Goal: Information Seeking & Learning: Learn about a topic

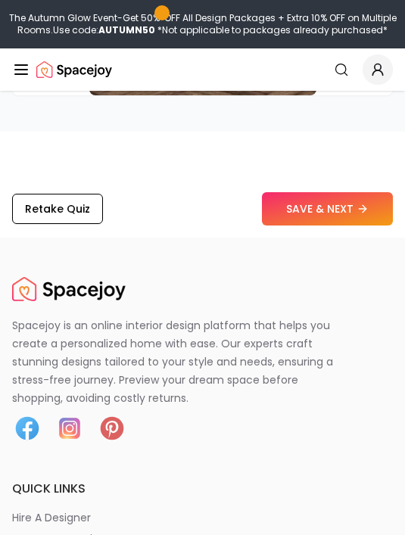
scroll to position [5022, 0]
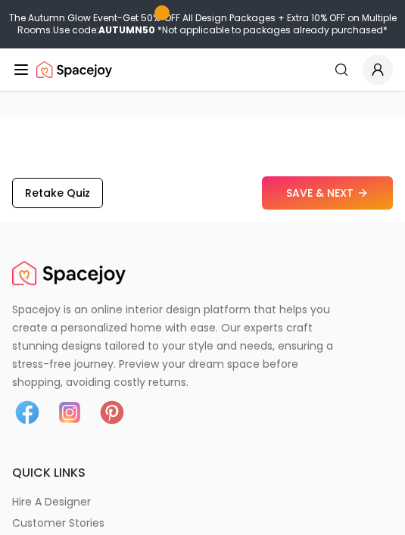
click at [295, 176] on button "SAVE & NEXT" at bounding box center [327, 192] width 131 height 33
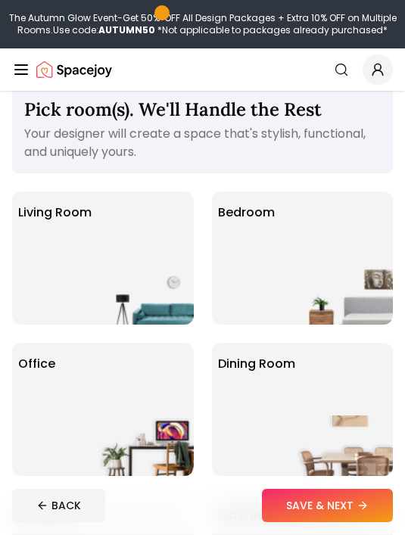
scroll to position [23, 0]
click at [105, 244] on div "Living Room" at bounding box center [103, 258] width 182 height 133
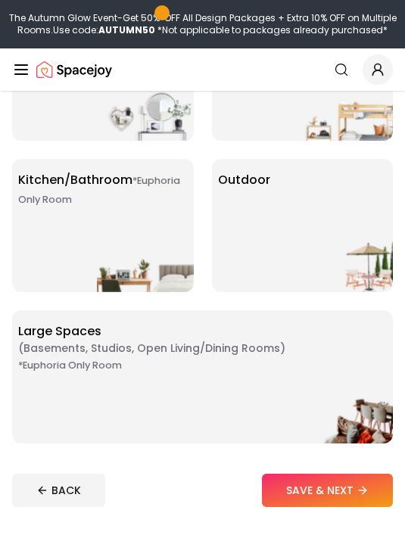
scroll to position [524, 0]
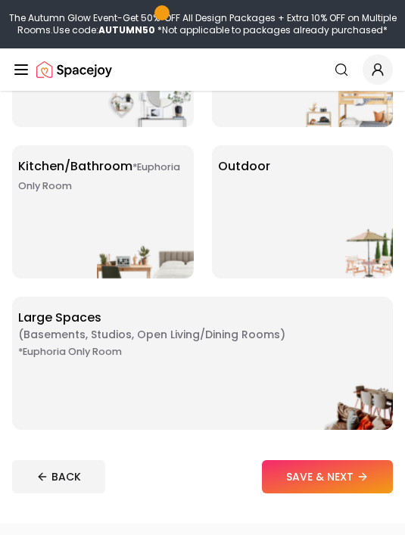
click at [281, 466] on button "SAVE & NEXT" at bounding box center [327, 476] width 131 height 33
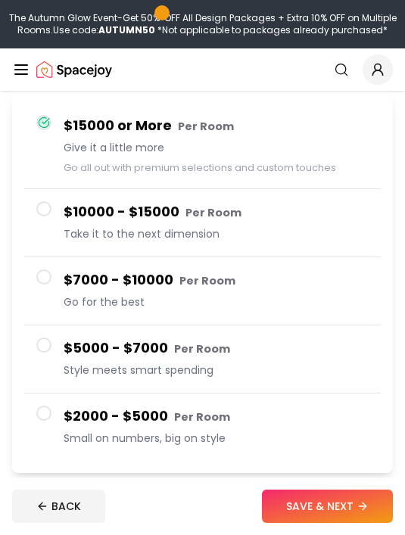
scroll to position [148, 0]
click at [55, 423] on button "$2000 - $5000 Per Room Small on numbers, big on style" at bounding box center [202, 428] width 357 height 67
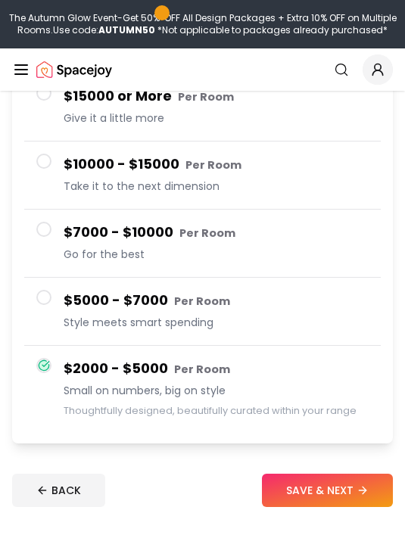
scroll to position [239, 0]
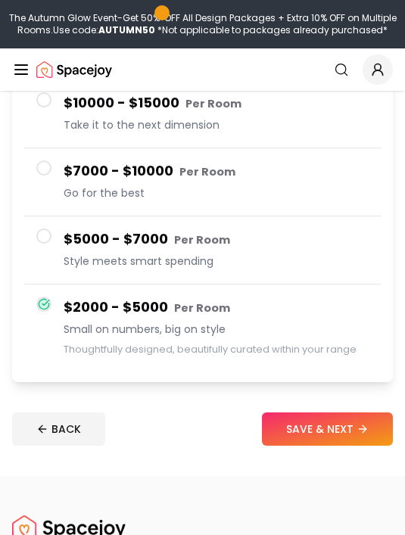
click at [296, 419] on button "SAVE & NEXT" at bounding box center [327, 429] width 131 height 33
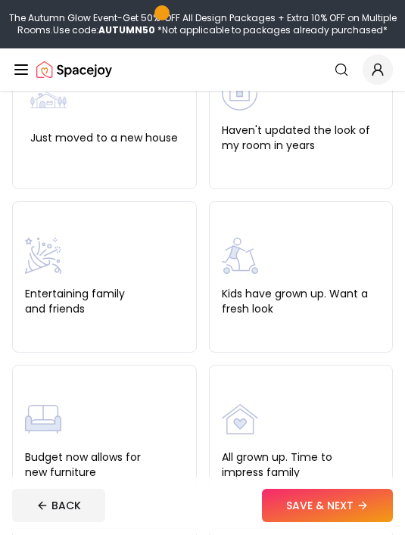
scroll to position [177, 0]
click at [276, 138] on label "Haven't updated the look of my room in years" at bounding box center [301, 138] width 159 height 30
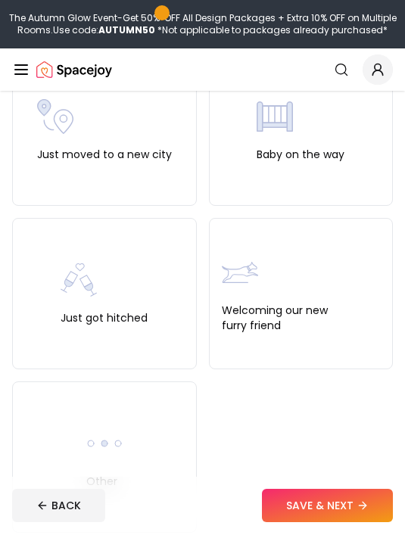
scroll to position [657, 0]
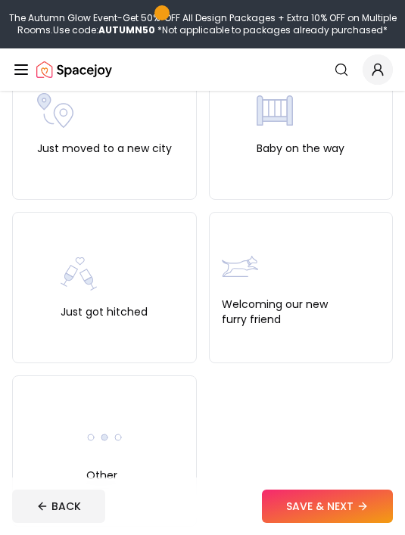
click at [96, 436] on img at bounding box center [104, 438] width 36 height 36
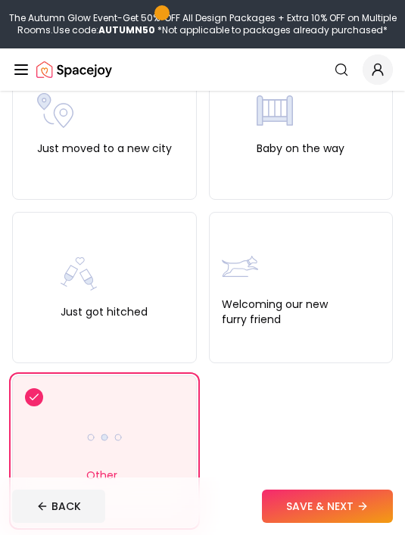
click at [283, 523] on button "SAVE & NEXT" at bounding box center [327, 506] width 131 height 33
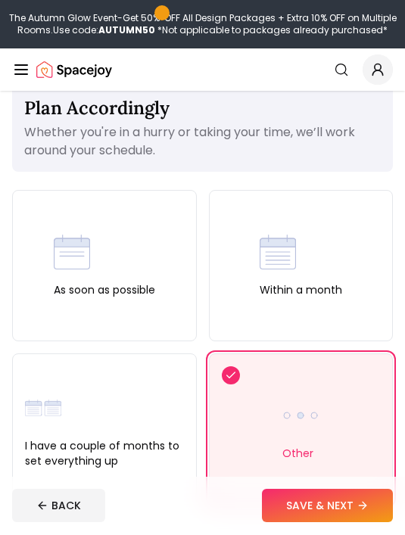
scroll to position [50, 0]
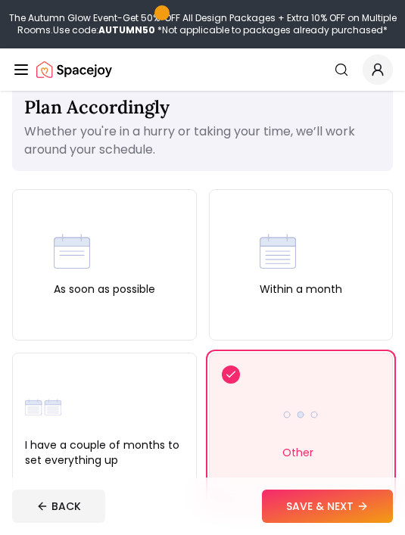
click at [66, 389] on div "I have a couple of months to set everything up" at bounding box center [104, 428] width 185 height 151
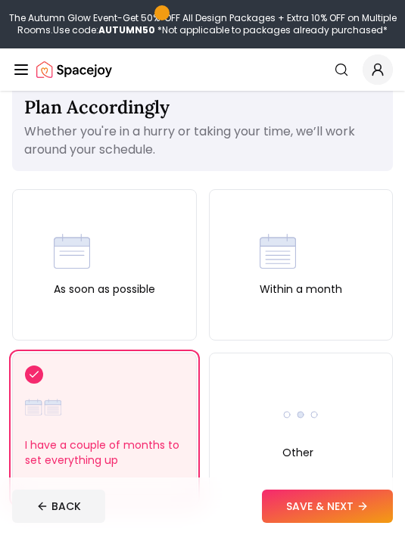
click at [82, 287] on label "As soon as possible" at bounding box center [104, 289] width 101 height 15
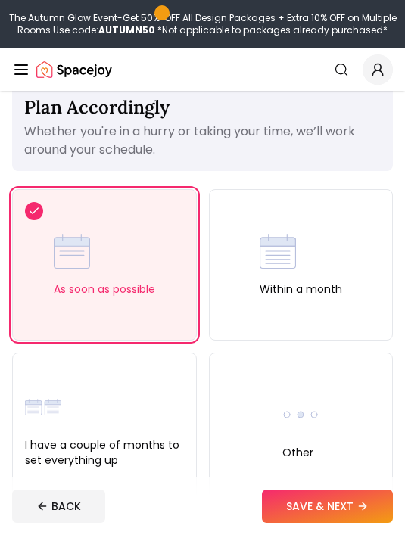
click at [277, 233] on img at bounding box center [278, 251] width 36 height 36
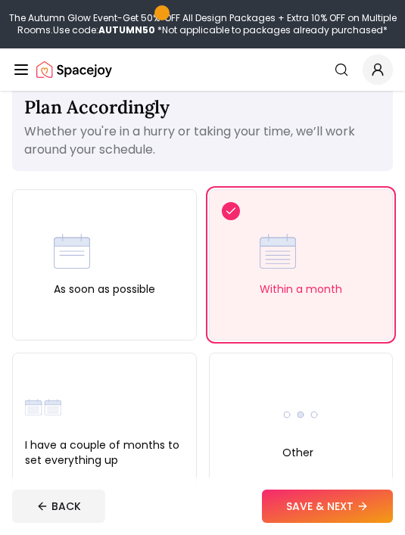
click at [283, 523] on button "SAVE & NEXT" at bounding box center [327, 506] width 131 height 33
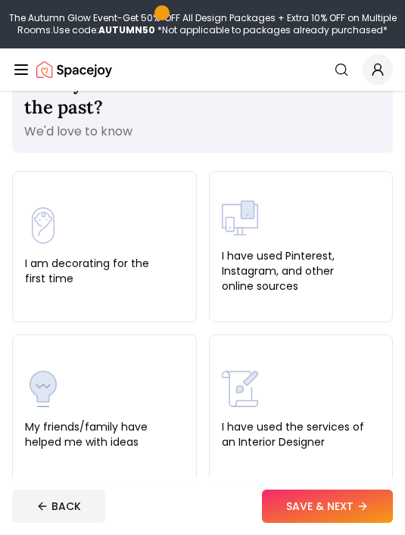
click at [272, 208] on div "I have used Pinterest, Instagram, and other online sources" at bounding box center [301, 247] width 159 height 94
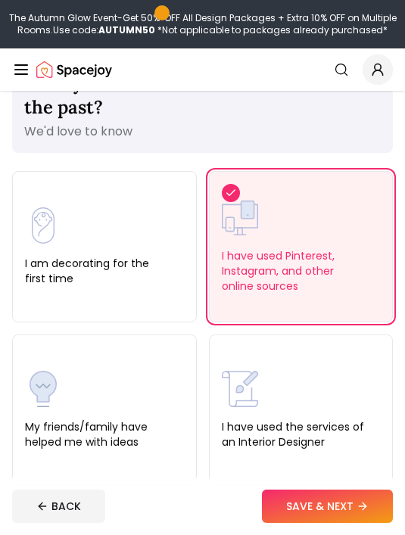
click at [235, 445] on label "I have used the services of an Interior Designer" at bounding box center [301, 435] width 159 height 30
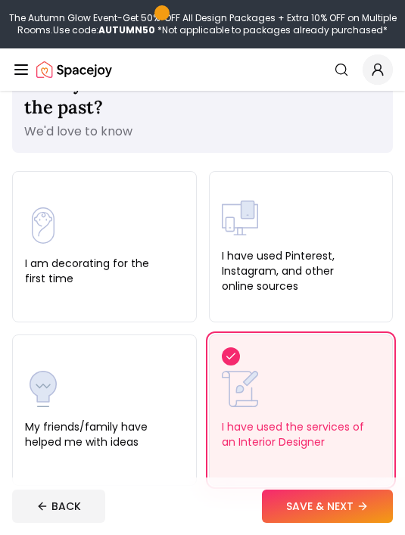
click at [271, 188] on div "I have used Pinterest, Instagram, and other online sources" at bounding box center [301, 246] width 185 height 151
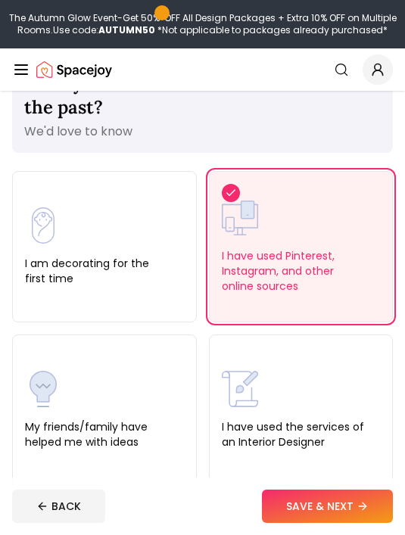
click at [286, 523] on button "SAVE & NEXT" at bounding box center [327, 506] width 131 height 33
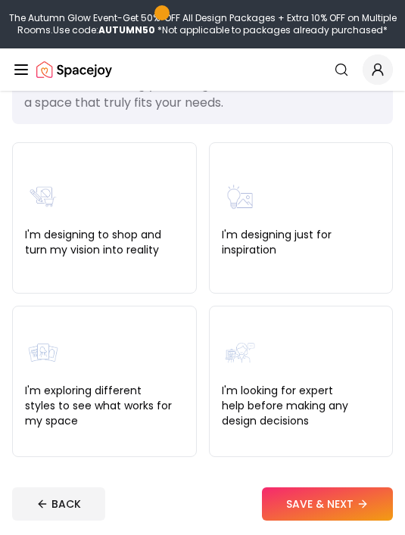
scroll to position [97, 0]
click at [172, 391] on label "I'm exploring different styles to see what works for my space" at bounding box center [104, 405] width 159 height 45
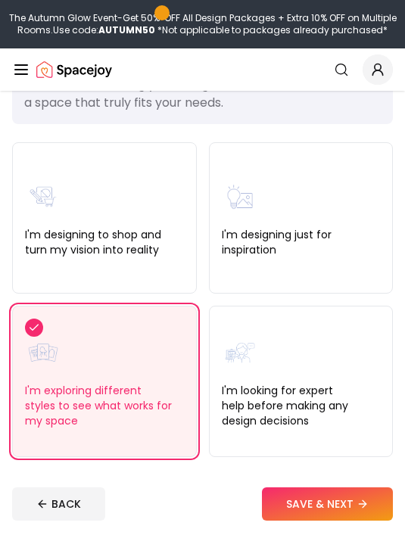
click at [284, 495] on button "SAVE & NEXT" at bounding box center [327, 504] width 131 height 33
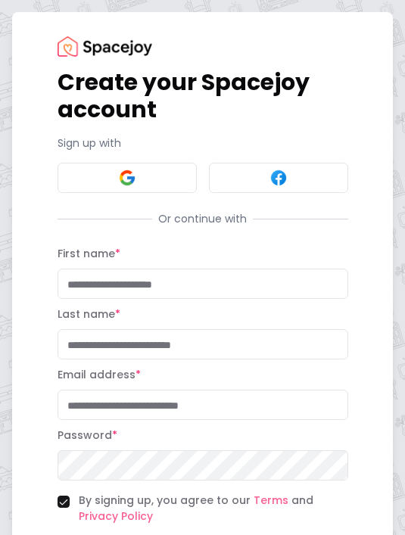
click at [173, 183] on button at bounding box center [127, 178] width 139 height 30
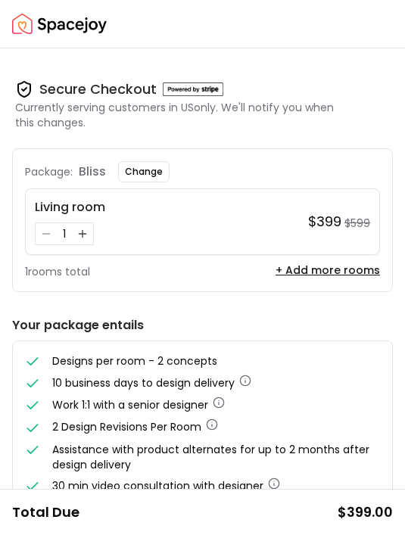
click at [25, 25] on img "Spacejoy" at bounding box center [59, 24] width 95 height 30
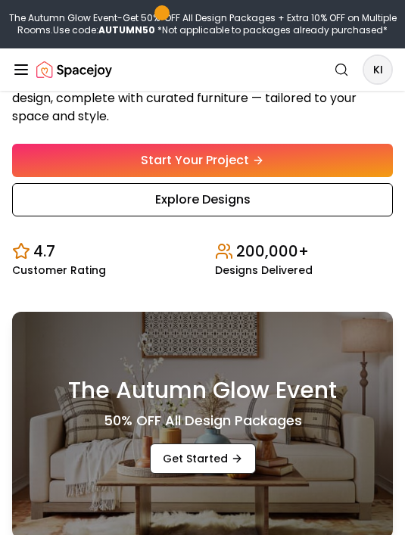
scroll to position [258, 0]
click at [253, 217] on link "Explore Designs" at bounding box center [202, 199] width 381 height 33
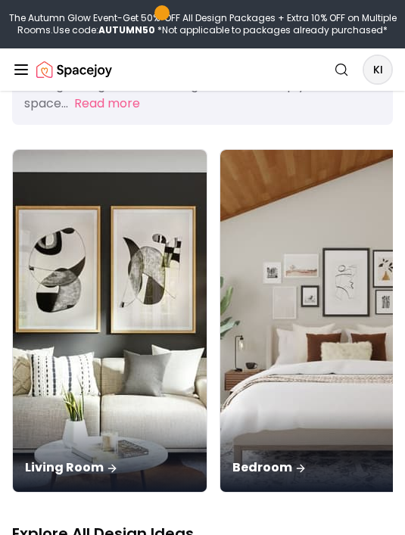
scroll to position [132, 0]
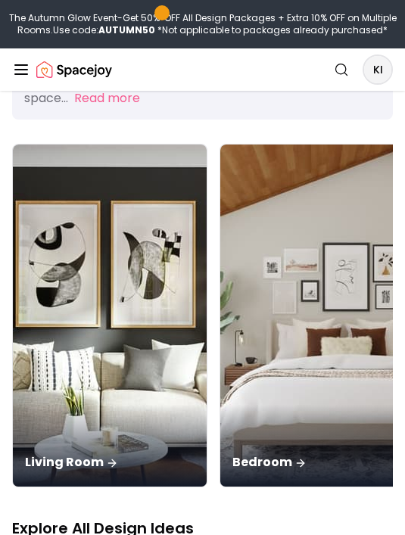
click at [79, 241] on img at bounding box center [110, 316] width 194 height 342
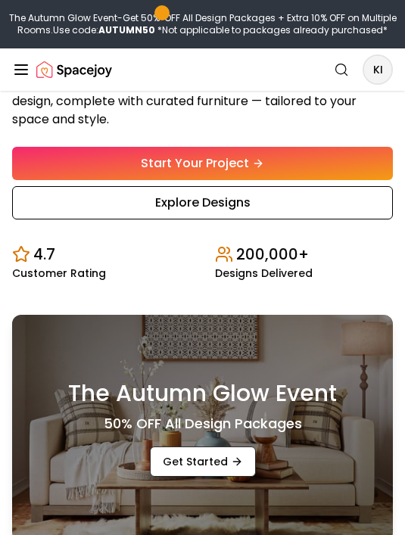
scroll to position [254, 0]
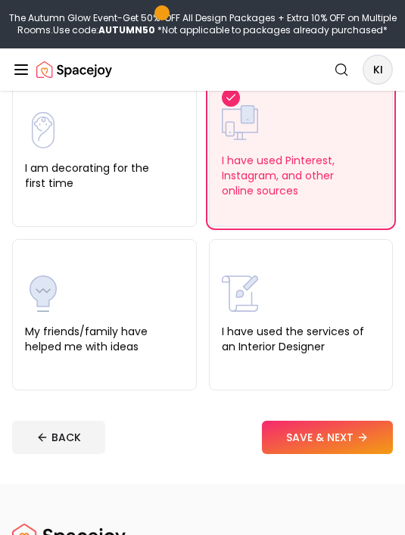
scroll to position [98, 0]
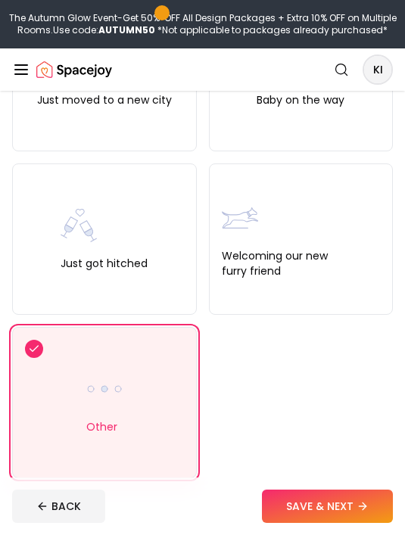
scroll to position [288, 0]
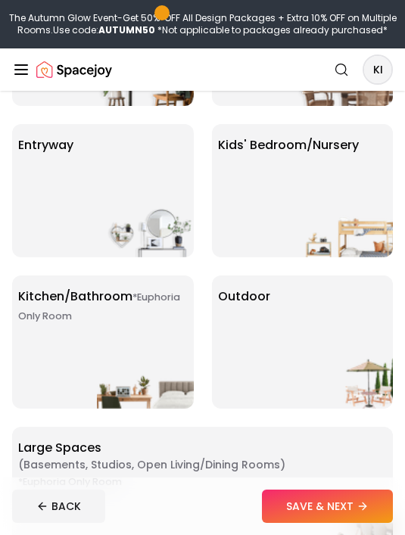
scroll to position [372, 0]
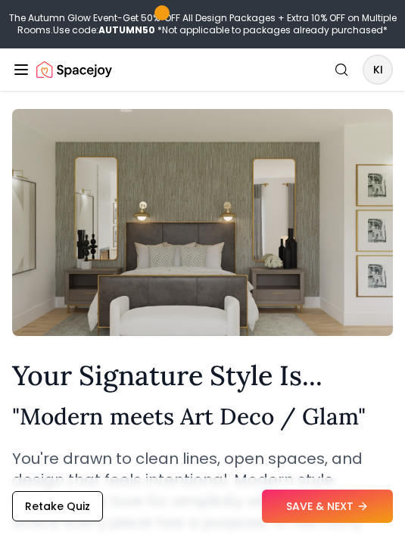
scroll to position [5072, 0]
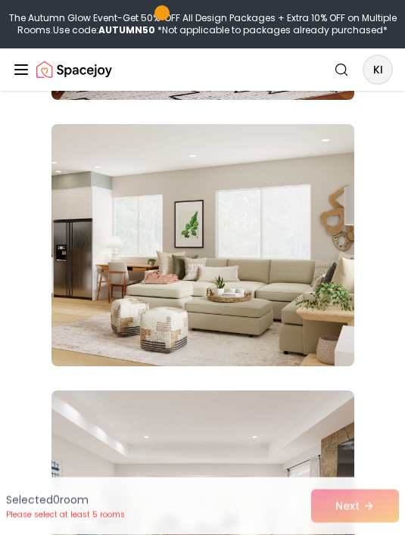
scroll to position [23604, 0]
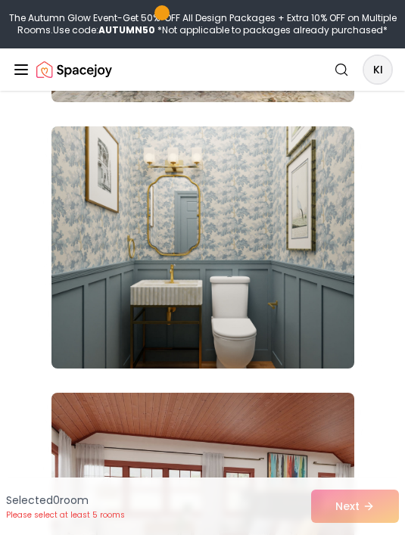
click at [320, 180] on img at bounding box center [203, 247] width 303 height 242
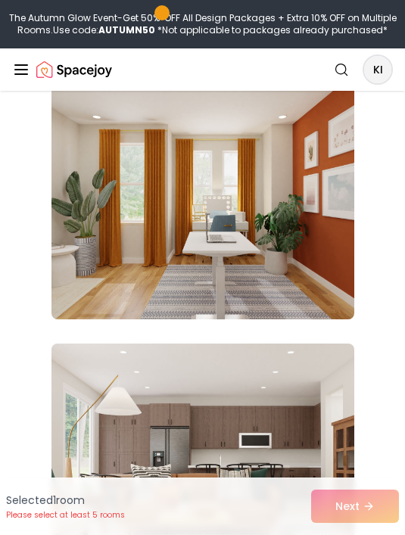
scroll to position [22327, 0]
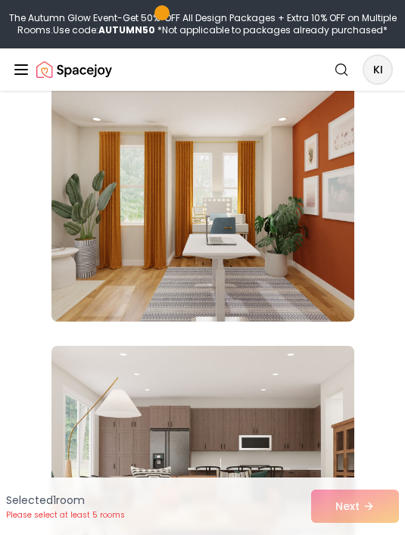
click at [320, 190] on img at bounding box center [203, 201] width 303 height 242
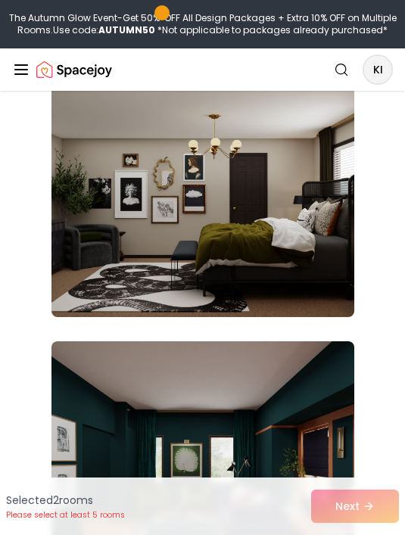
scroll to position [21797, 0]
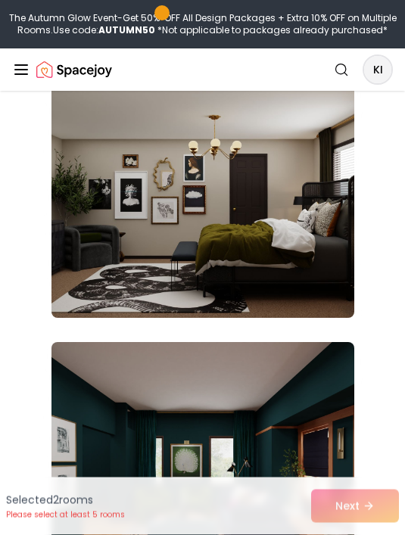
click at [329, 161] on img at bounding box center [203, 197] width 303 height 242
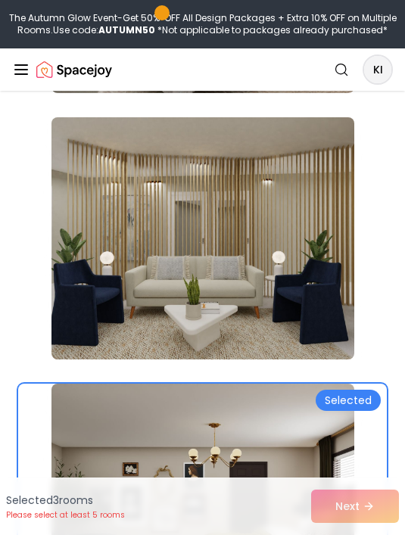
scroll to position [21489, 0]
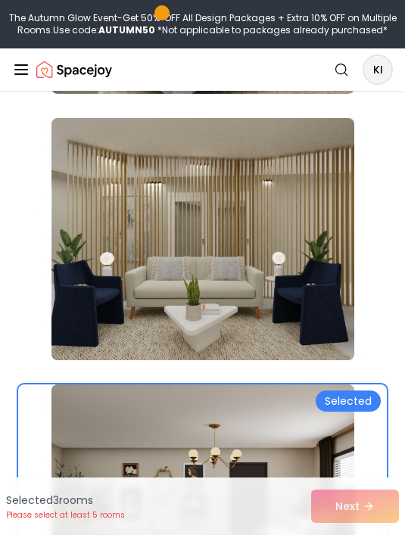
click at [329, 155] on img at bounding box center [203, 239] width 303 height 242
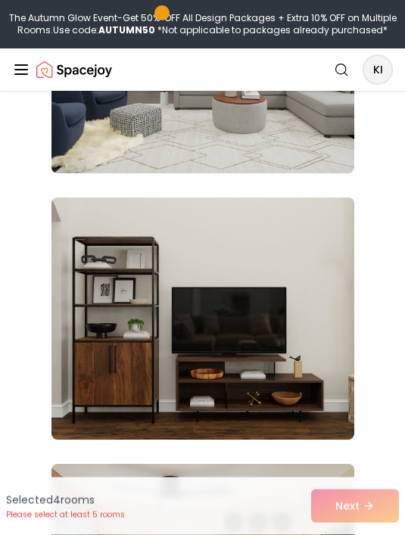
scroll to position [20057, 0]
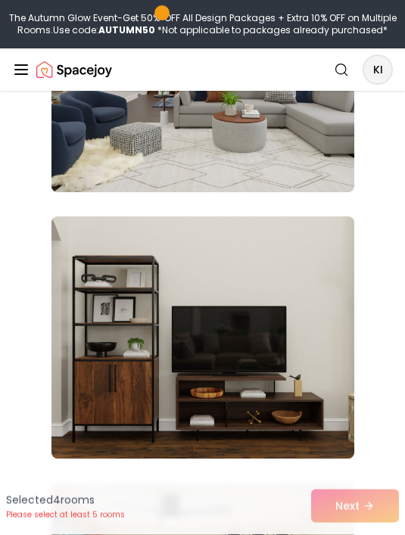
click at [321, 254] on img at bounding box center [203, 338] width 303 height 242
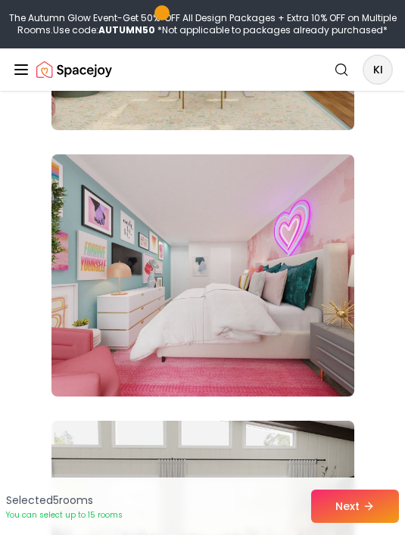
scroll to position [17678, 0]
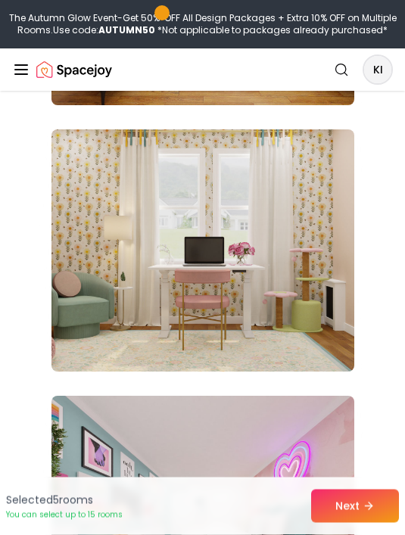
click at [314, 173] on img at bounding box center [203, 251] width 303 height 242
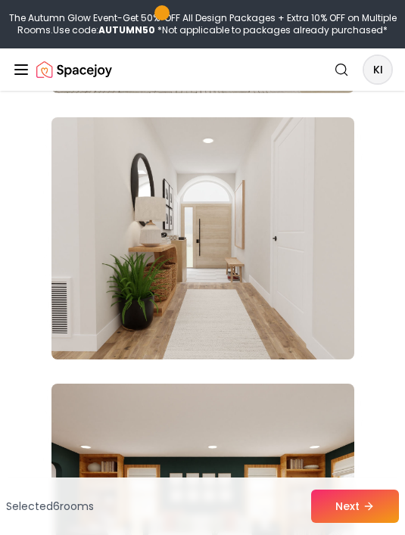
click at [319, 168] on img at bounding box center [203, 238] width 303 height 242
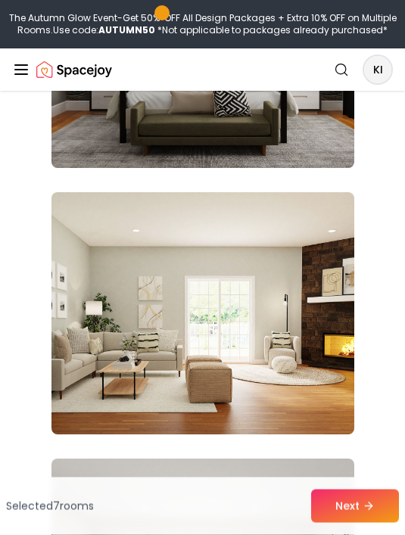
scroll to position [15016, 0]
click at [314, 223] on img at bounding box center [203, 313] width 303 height 242
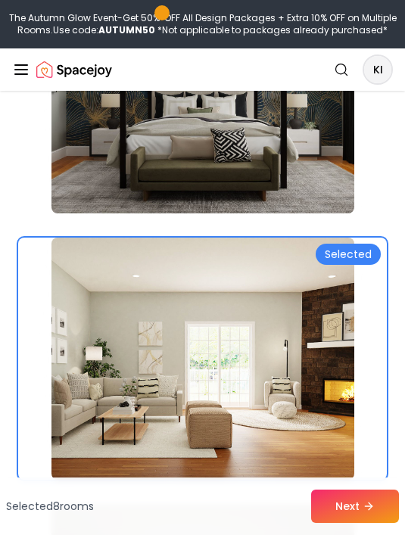
scroll to position [15006, 0]
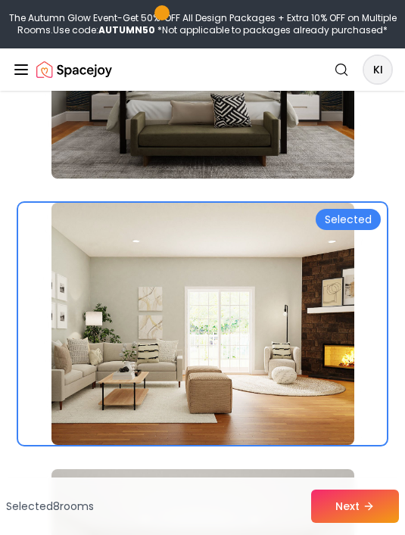
click at [316, 264] on img at bounding box center [203, 324] width 303 height 242
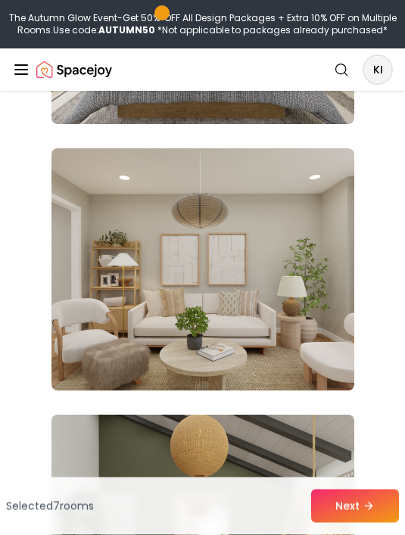
scroll to position [14260, 0]
click at [303, 199] on img at bounding box center [203, 269] width 303 height 242
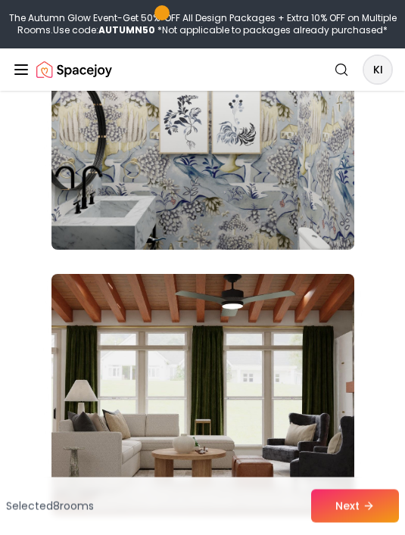
scroll to position [11992, 0]
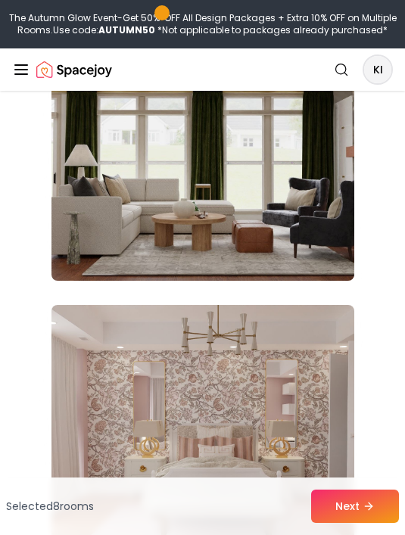
click at [307, 317] on img at bounding box center [203, 426] width 303 height 242
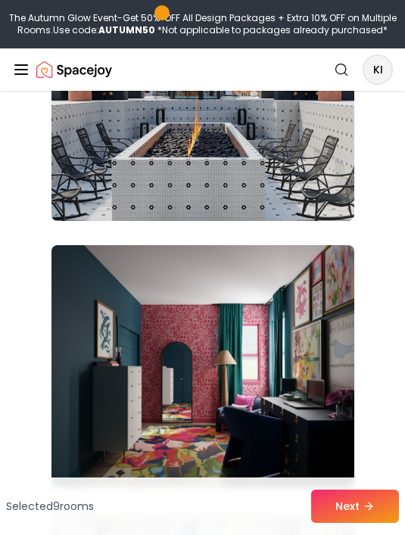
scroll to position [11498, 0]
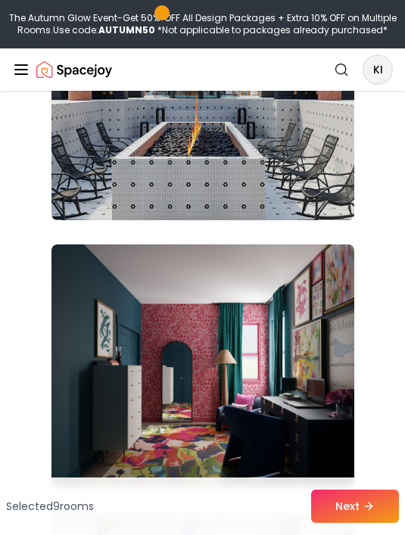
click at [314, 270] on img at bounding box center [203, 366] width 303 height 242
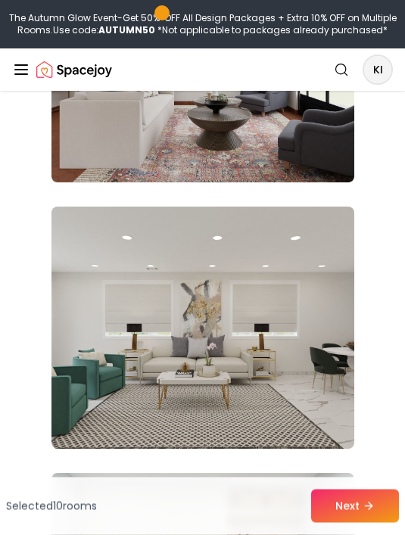
scroll to position [8070, 0]
click at [310, 278] on img at bounding box center [203, 328] width 303 height 242
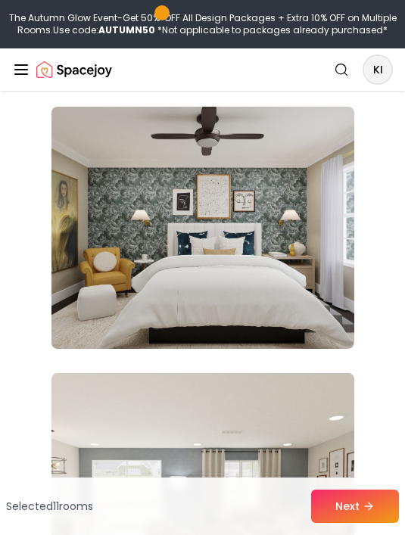
scroll to position [6825, 0]
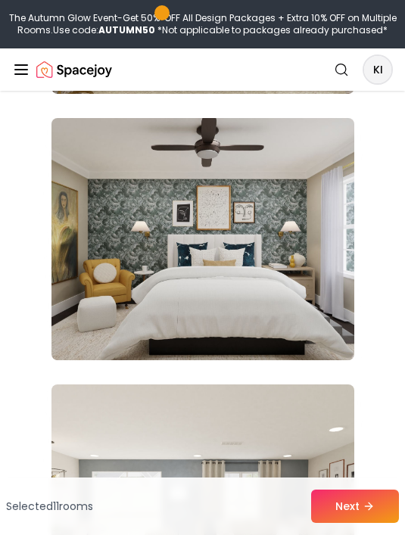
click at [316, 152] on img at bounding box center [203, 239] width 303 height 242
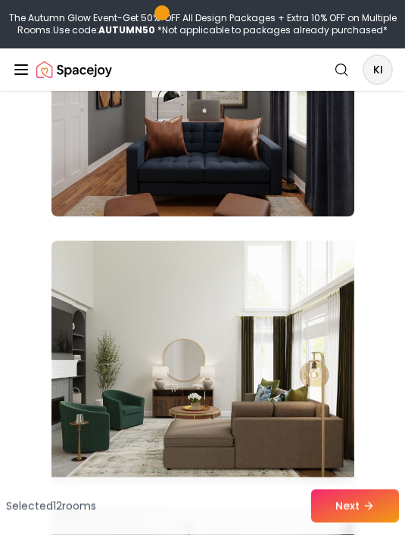
scroll to position [3504, 0]
click at [305, 270] on img at bounding box center [203, 362] width 303 height 242
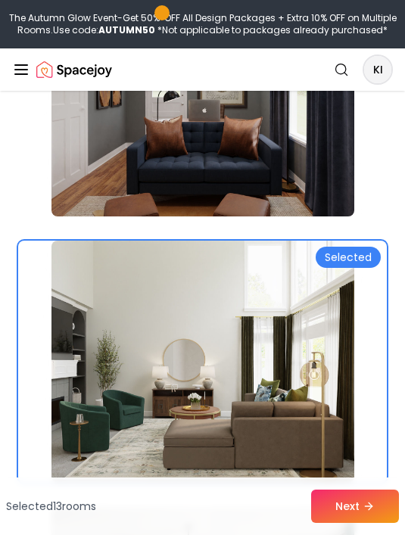
click at [306, 278] on img at bounding box center [203, 362] width 303 height 242
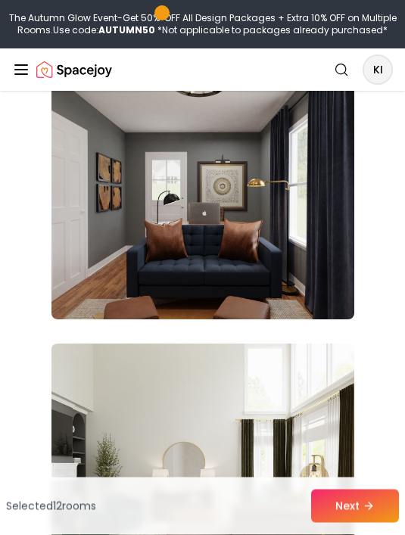
scroll to position [3401, 0]
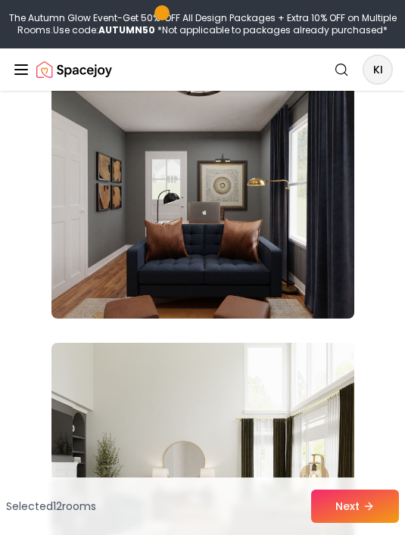
click at [302, 227] on img at bounding box center [203, 197] width 303 height 242
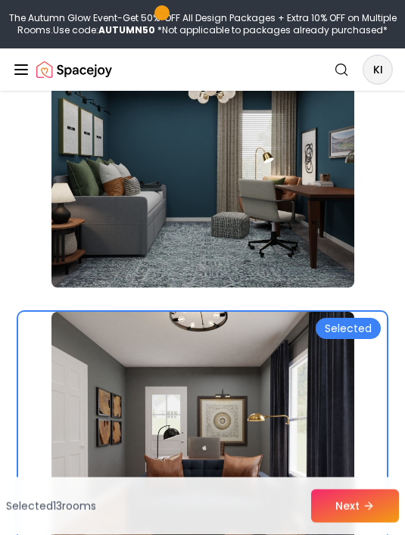
scroll to position [3174, 0]
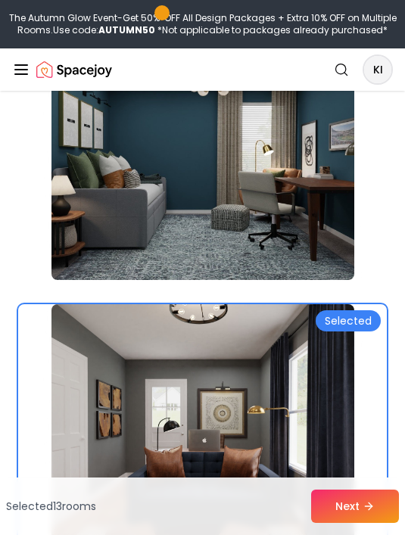
click at [298, 336] on img at bounding box center [203, 425] width 303 height 242
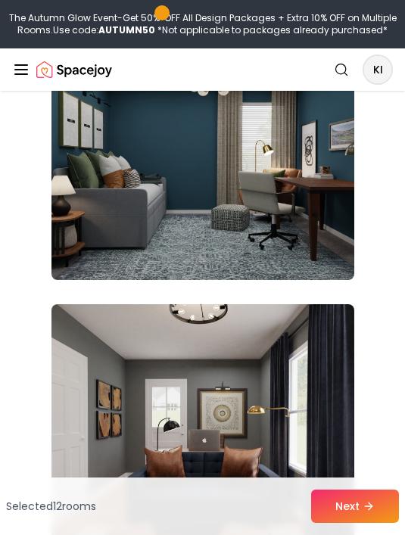
click at [306, 207] on img at bounding box center [203, 159] width 303 height 242
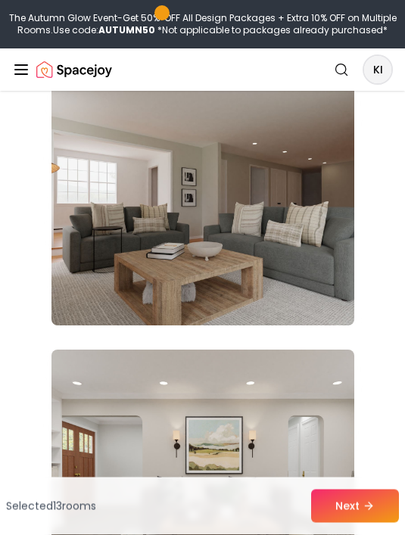
scroll to position [2587, 0]
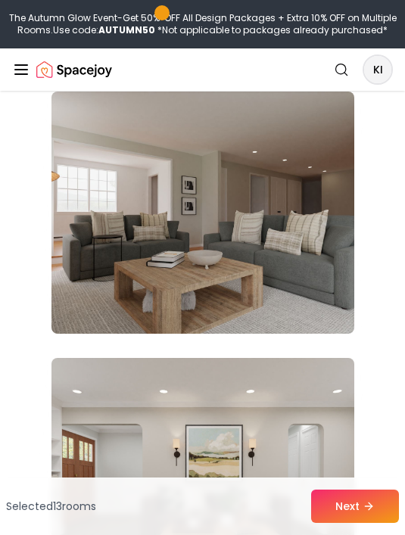
click at [314, 186] on img at bounding box center [203, 213] width 303 height 242
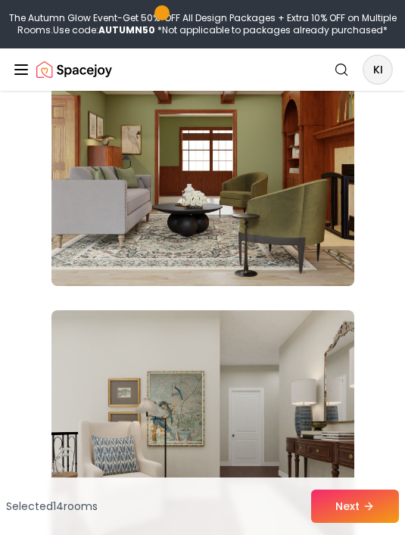
scroll to position [1833, 0]
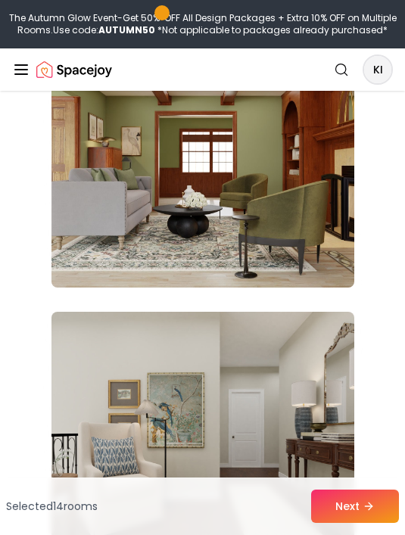
click at [303, 336] on img at bounding box center [203, 433] width 303 height 242
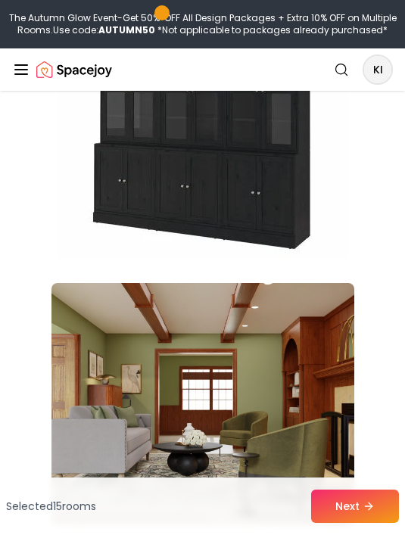
scroll to position [1589, 0]
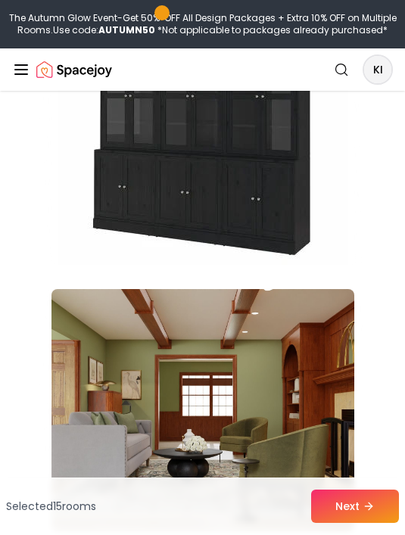
click at [307, 291] on img at bounding box center [203, 410] width 303 height 242
click at [160, 361] on img at bounding box center [203, 410] width 303 height 242
click at [209, 366] on img at bounding box center [203, 410] width 303 height 242
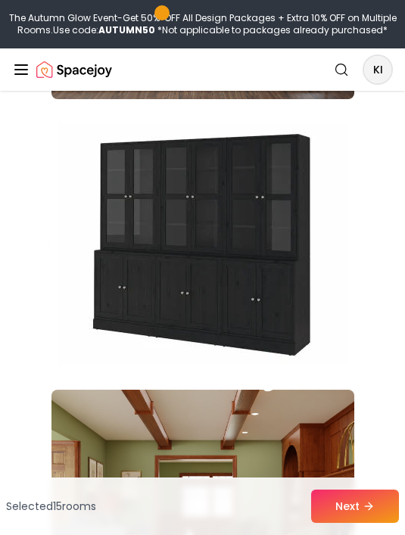
scroll to position [1486, 0]
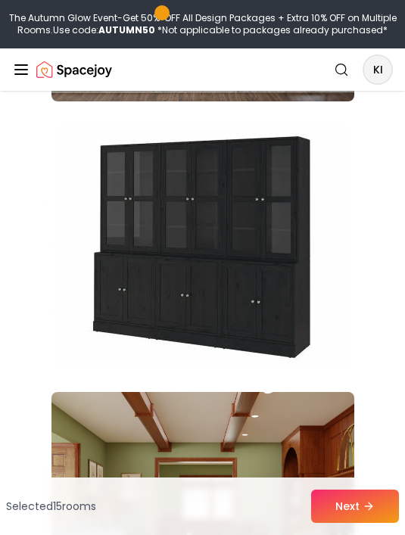
click at [201, 423] on img at bounding box center [203, 513] width 303 height 242
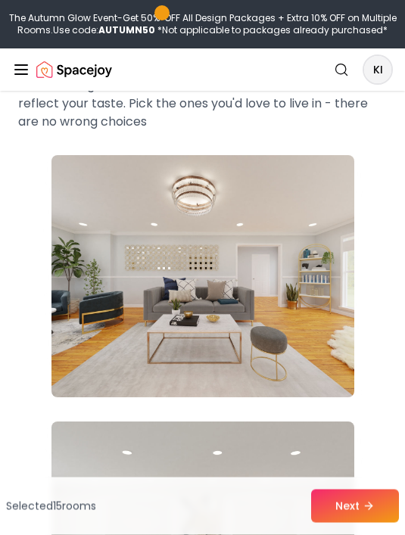
scroll to position [123, 0]
click at [180, 317] on img at bounding box center [203, 276] width 303 height 242
click at [329, 509] on button "Next" at bounding box center [355, 506] width 88 height 33
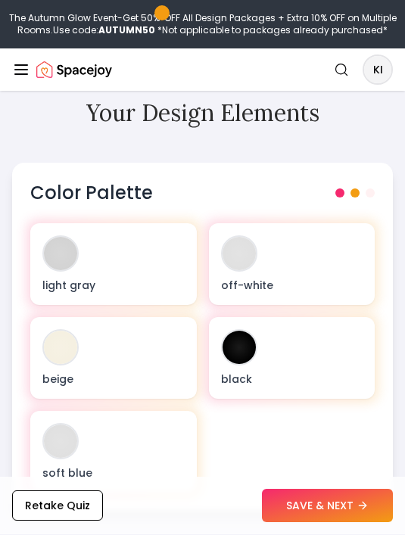
scroll to position [595, 0]
click at [344, 190] on span at bounding box center [340, 193] width 9 height 9
click at [348, 186] on div "Color Palette" at bounding box center [202, 193] width 345 height 24
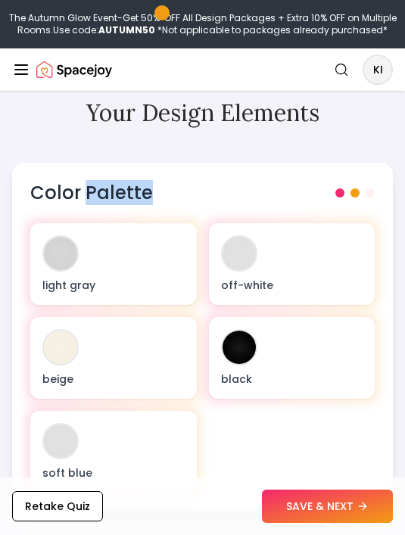
click at [354, 182] on div "Color Palette" at bounding box center [202, 193] width 345 height 24
click at [353, 182] on div "Color Palette" at bounding box center [202, 193] width 345 height 24
click at [369, 186] on div "Color Palette" at bounding box center [202, 193] width 345 height 24
click at [345, 191] on span at bounding box center [340, 193] width 9 height 9
click at [345, 190] on span at bounding box center [340, 193] width 9 height 9
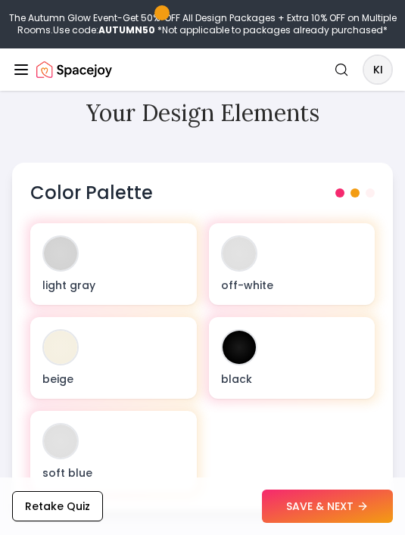
click at [374, 186] on div "Color Palette" at bounding box center [202, 193] width 345 height 24
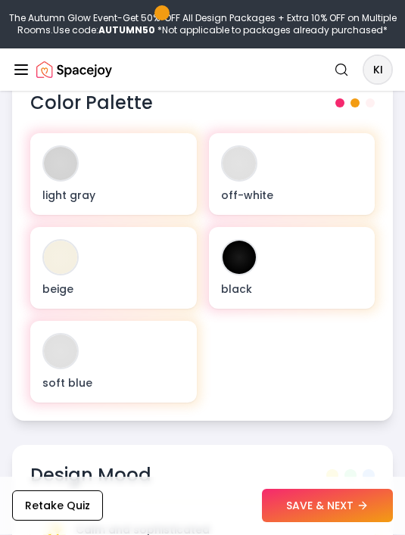
scroll to position [685, 0]
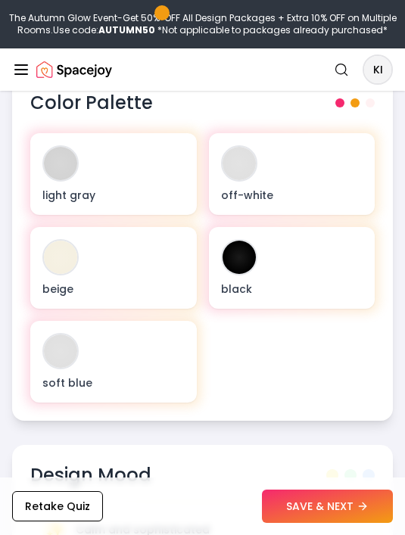
click at [301, 304] on div "black" at bounding box center [292, 268] width 167 height 82
click at [320, 281] on div "black" at bounding box center [292, 268] width 167 height 82
click at [324, 180] on div "off-white" at bounding box center [292, 174] width 167 height 82
click at [170, 227] on div "beige" at bounding box center [113, 268] width 167 height 82
click at [177, 279] on div "beige" at bounding box center [113, 268] width 167 height 82
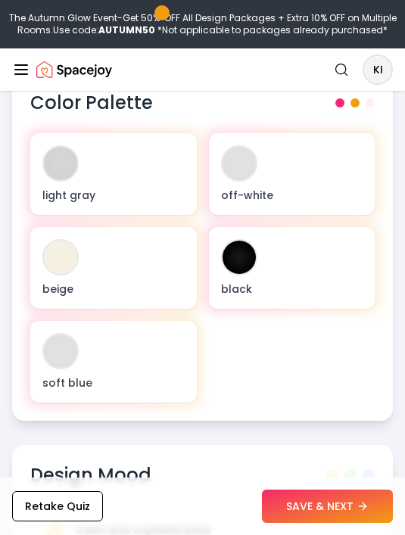
click at [181, 333] on div "soft blue" at bounding box center [113, 362] width 167 height 82
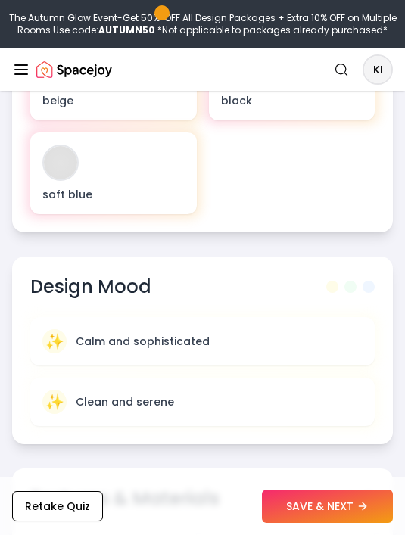
click at [252, 333] on div "✨ Calm and sophisticated" at bounding box center [202, 341] width 320 height 24
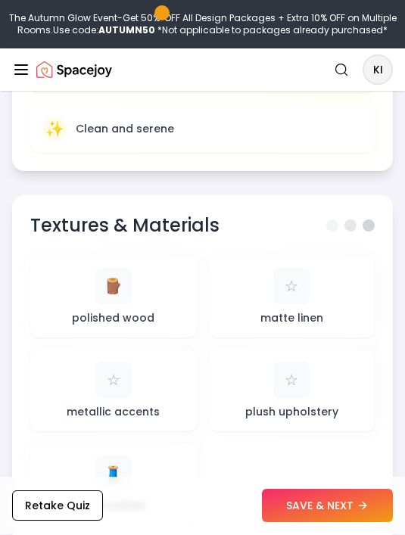
scroll to position [1147, 0]
click at [359, 236] on div "Textures & Materials 🪵 polished wood ☆ matte linen ☆ metallic accents ☆ plush u…" at bounding box center [202, 369] width 381 height 348
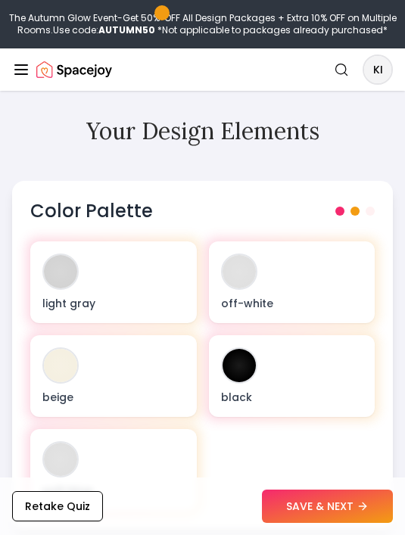
scroll to position [572, 0]
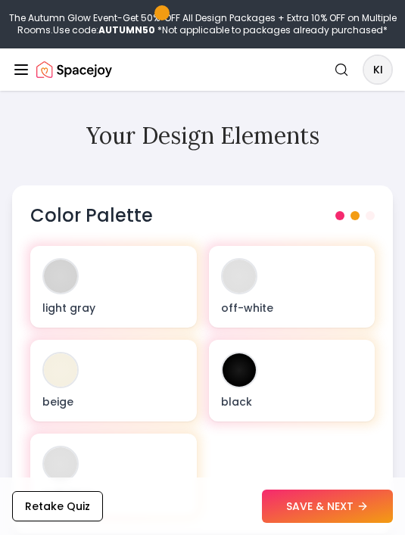
click at [357, 217] on span at bounding box center [355, 215] width 9 height 9
click at [360, 211] on span at bounding box center [355, 215] width 9 height 9
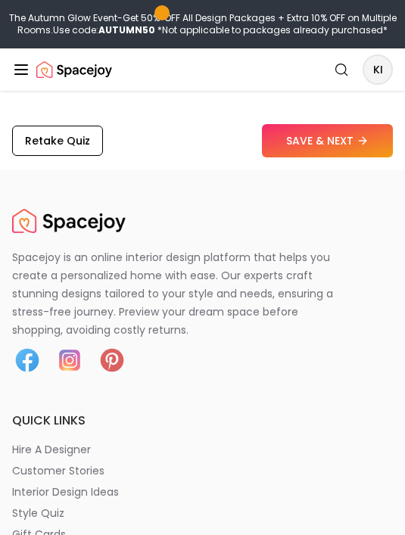
scroll to position [5075, 0]
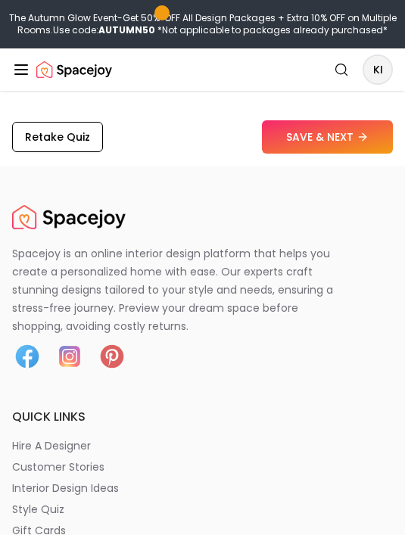
click at [51, 152] on button "Retake Quiz" at bounding box center [57, 137] width 91 height 30
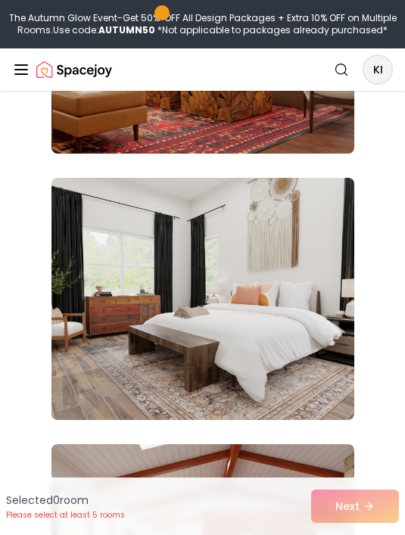
scroll to position [365, 0]
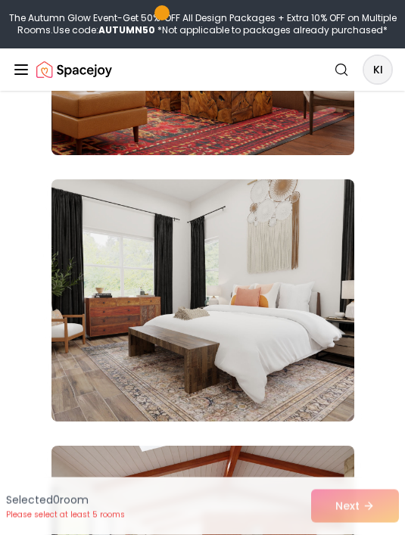
click at [339, 227] on img at bounding box center [203, 301] width 303 height 242
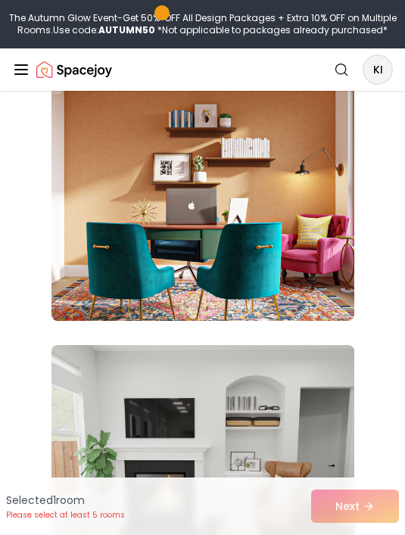
scroll to position [998, 0]
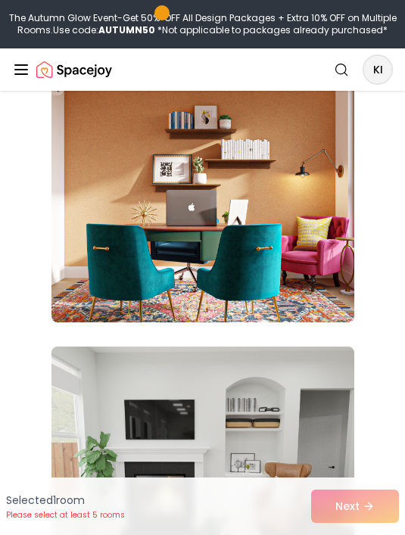
click at [320, 229] on img at bounding box center [203, 201] width 303 height 242
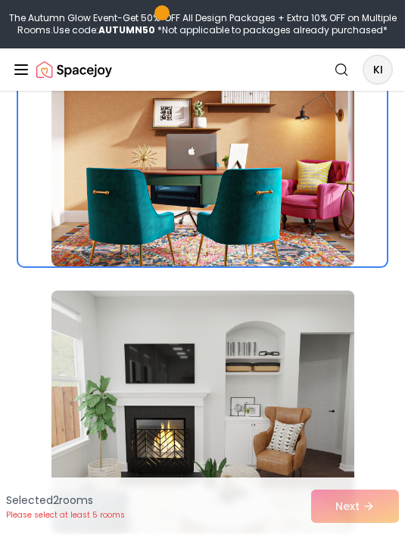
click at [323, 194] on img at bounding box center [203, 145] width 303 height 242
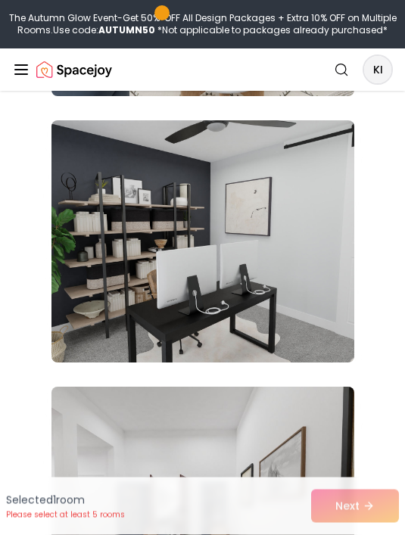
scroll to position [1488, 0]
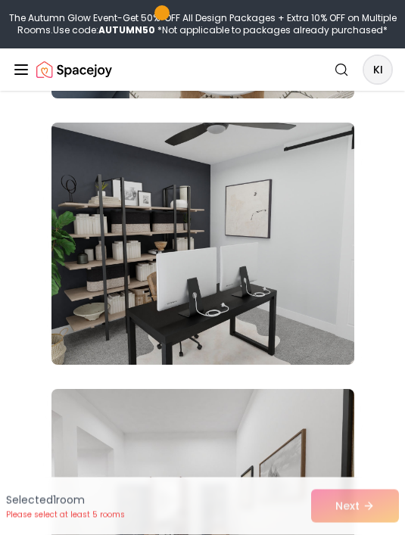
click at [315, 204] on img at bounding box center [203, 244] width 303 height 242
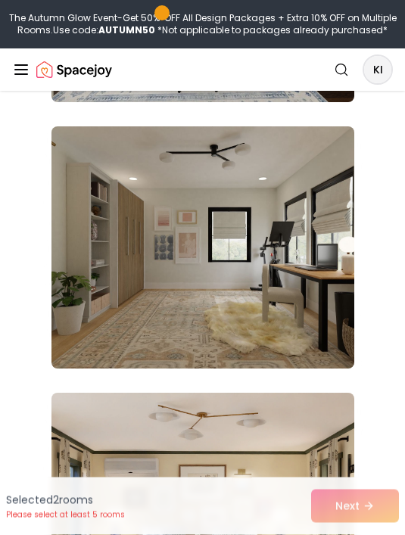
scroll to position [3085, 0]
click at [314, 187] on img at bounding box center [203, 247] width 303 height 242
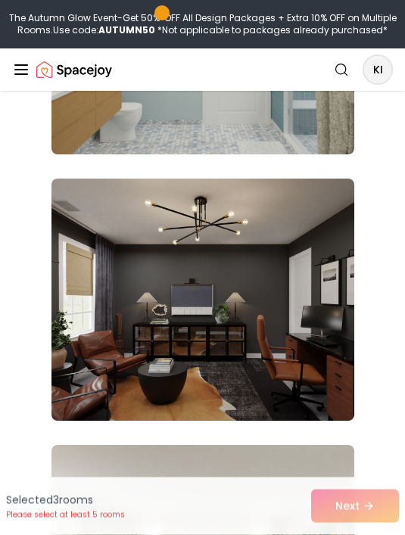
scroll to position [3832, 0]
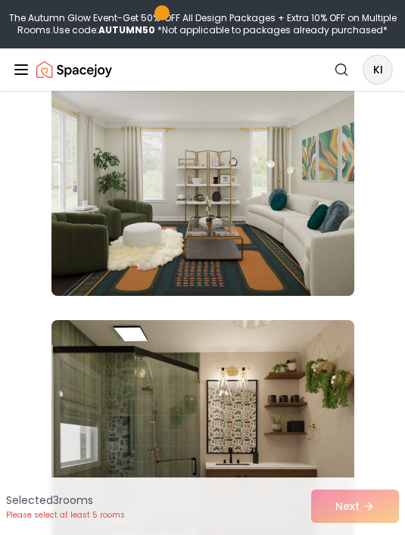
click at [318, 200] on img at bounding box center [203, 175] width 303 height 242
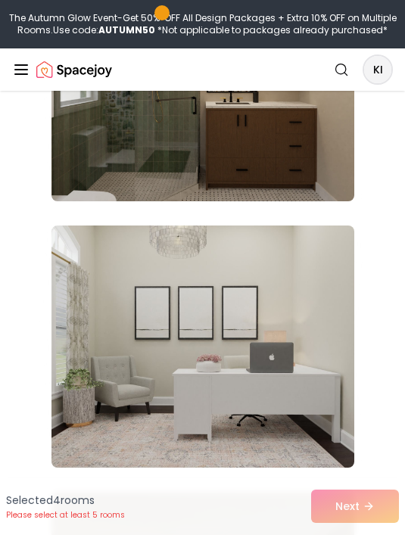
click at [321, 151] on img at bounding box center [203, 80] width 303 height 242
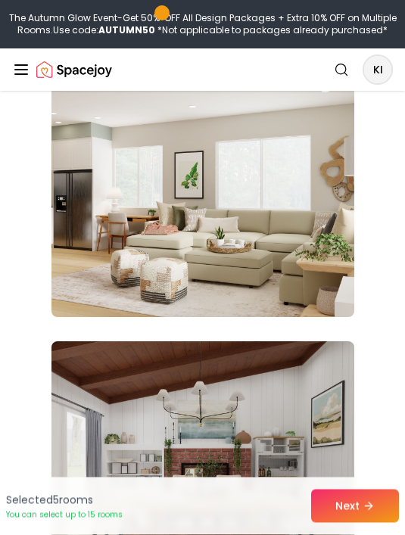
scroll to position [6652, 0]
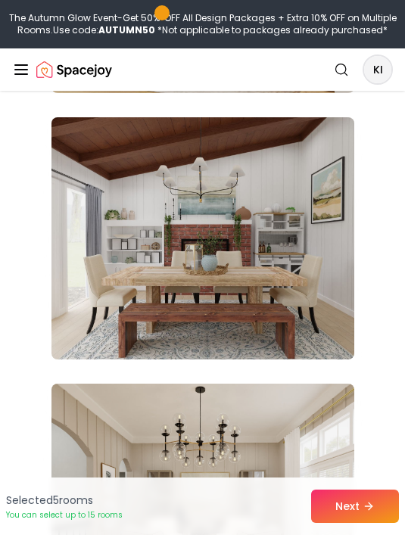
click at [300, 202] on img at bounding box center [203, 238] width 303 height 242
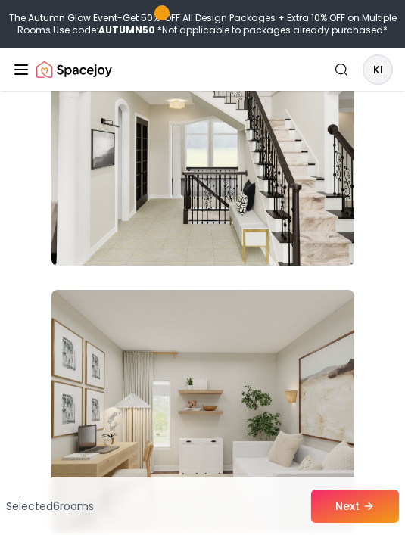
scroll to position [8233, 0]
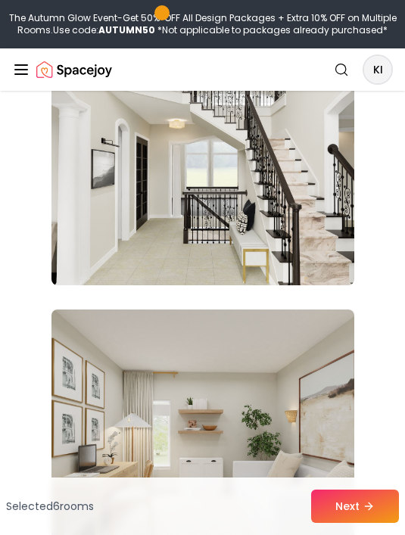
click at [298, 166] on img at bounding box center [203, 164] width 303 height 242
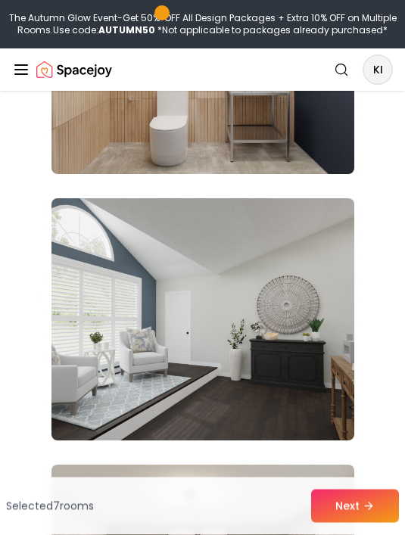
scroll to position [9414, 0]
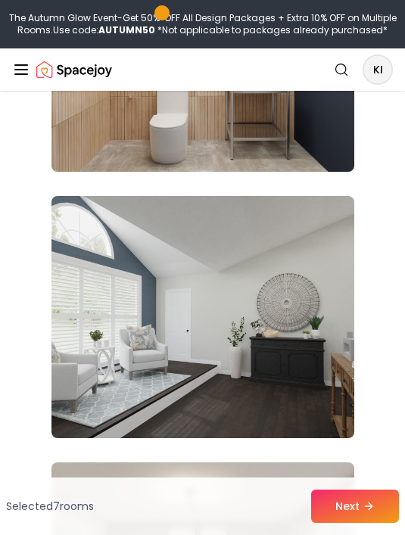
click at [286, 255] on img at bounding box center [203, 317] width 303 height 242
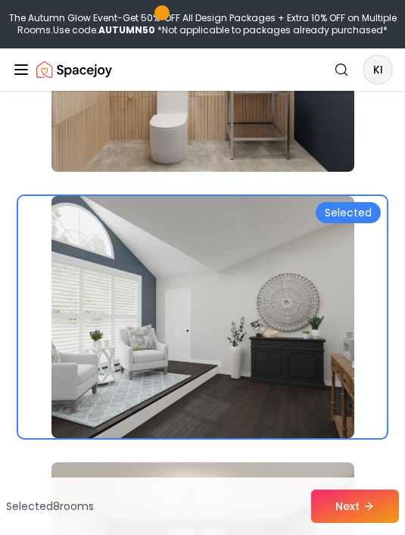
click at [329, 523] on button "Next" at bounding box center [355, 506] width 88 height 33
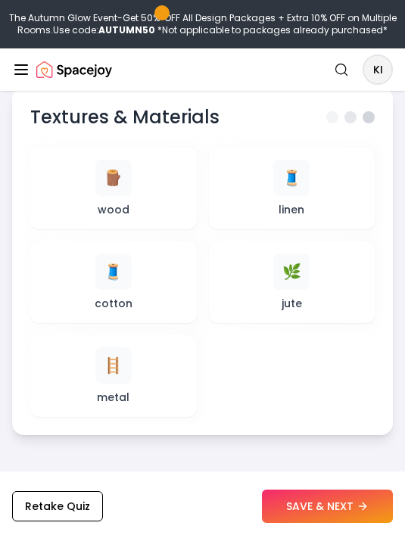
scroll to position [1237, 0]
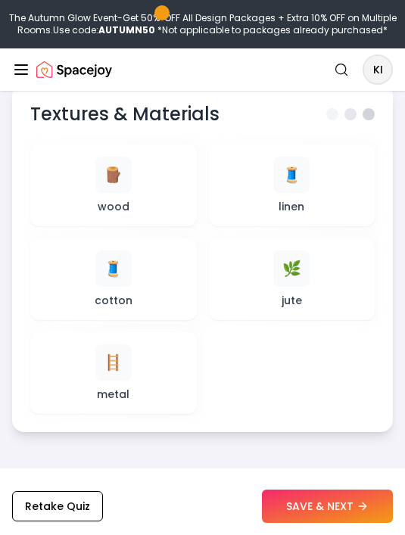
click at [292, 264] on span "🌿" at bounding box center [292, 268] width 19 height 21
click at [304, 167] on div "🧵" at bounding box center [291, 175] width 36 height 36
click at [351, 98] on div "Textures & Materials 🪵 wood 🧵 linen 🧵 cotton 🌿 jute 🪜 metal" at bounding box center [202, 258] width 381 height 348
click at [350, 98] on div "Textures & Materials 🪵 wood 🧵 linen 🧵 cotton 🌿 jute 🪜 metal" at bounding box center [202, 258] width 381 height 348
click at [355, 108] on span at bounding box center [351, 114] width 12 height 12
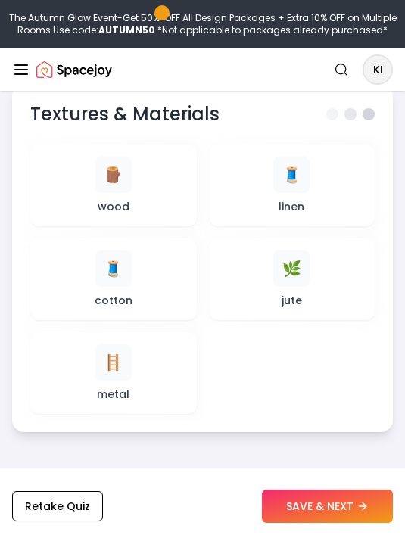
click at [355, 108] on span at bounding box center [351, 114] width 12 height 12
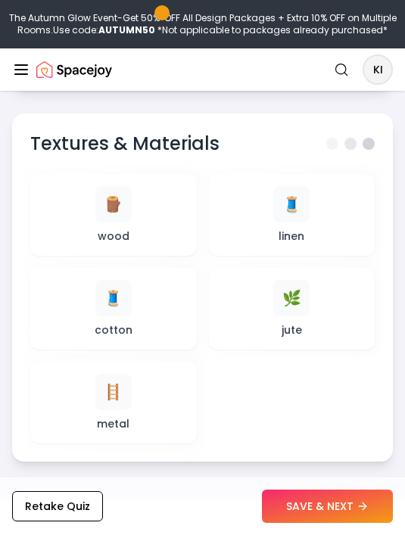
click at [180, 138] on h3 "Textures & Materials" at bounding box center [124, 144] width 189 height 24
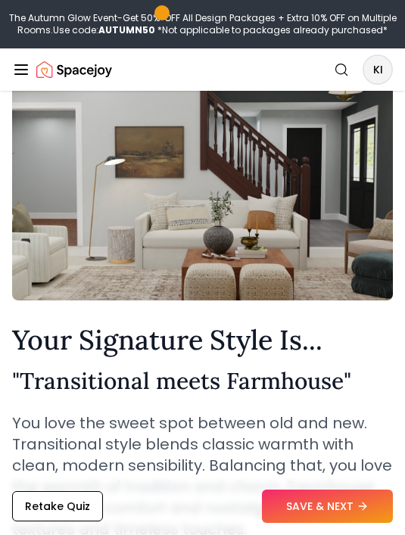
scroll to position [0, 0]
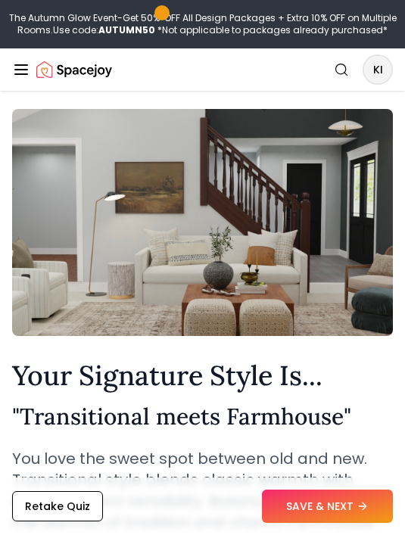
click at [286, 149] on img at bounding box center [202, 222] width 381 height 303
